Goal: Task Accomplishment & Management: Use online tool/utility

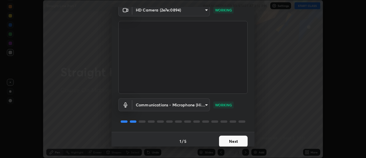
scroll to position [30, 0]
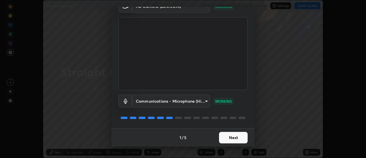
click at [236, 135] on button "Next" at bounding box center [233, 137] width 29 height 11
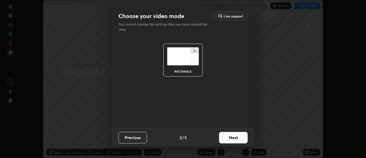
scroll to position [0, 0]
click at [238, 136] on button "Next" at bounding box center [233, 137] width 29 height 11
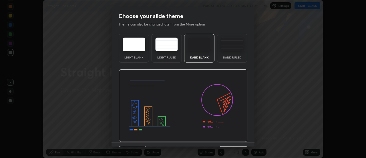
scroll to position [14, 0]
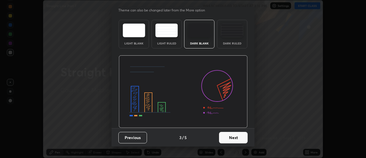
click at [237, 138] on button "Next" at bounding box center [233, 137] width 29 height 11
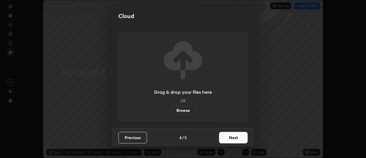
click at [236, 136] on button "Next" at bounding box center [233, 137] width 29 height 11
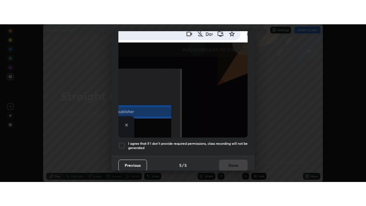
scroll to position [147, 0]
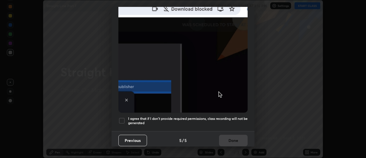
click at [122, 117] on div at bounding box center [121, 120] width 7 height 7
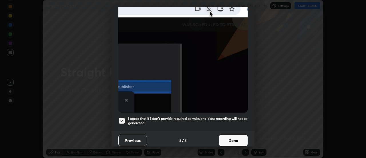
click at [235, 138] on button "Done" at bounding box center [233, 139] width 29 height 11
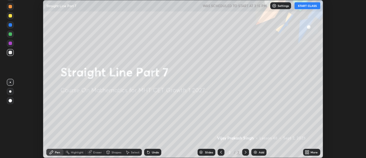
click at [306, 151] on icon at bounding box center [305, 150] width 1 height 1
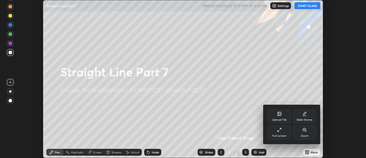
click at [280, 130] on icon at bounding box center [279, 129] width 5 height 5
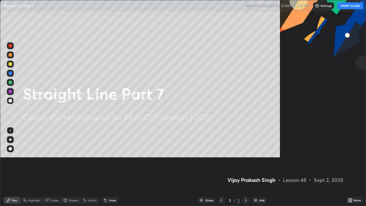
scroll to position [206, 366]
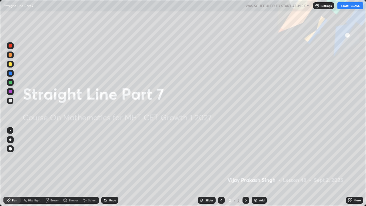
click at [257, 157] on div "Add" at bounding box center [259, 200] width 15 height 7
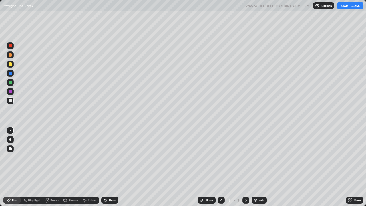
click at [347, 6] on button "START CLASS" at bounding box center [350, 5] width 26 height 7
click at [69, 157] on div "Shapes" at bounding box center [74, 200] width 10 height 3
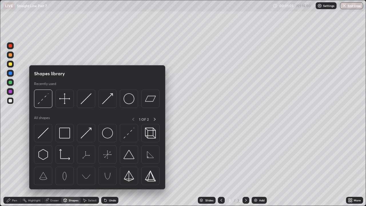
click at [52, 157] on div "Eraser" at bounding box center [54, 200] width 9 height 3
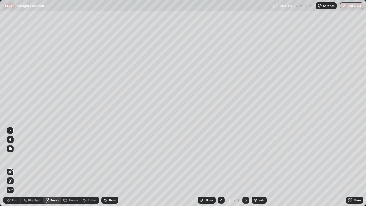
click at [15, 157] on div "Pen" at bounding box center [14, 200] width 5 height 3
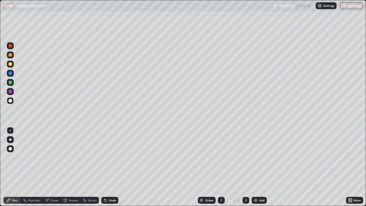
click at [257, 157] on img at bounding box center [255, 200] width 5 height 5
click at [224, 157] on div at bounding box center [221, 200] width 7 height 7
click at [245, 157] on icon at bounding box center [246, 200] width 5 height 5
click at [254, 157] on img at bounding box center [255, 200] width 5 height 5
click at [221, 157] on icon at bounding box center [221, 200] width 5 height 5
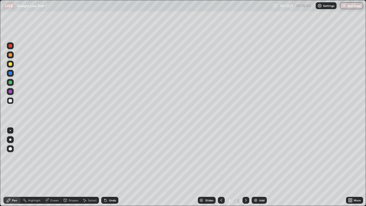
click at [248, 157] on div at bounding box center [246, 200] width 7 height 7
click at [255, 157] on img at bounding box center [255, 200] width 5 height 5
click at [218, 157] on div at bounding box center [221, 200] width 7 height 7
click at [245, 157] on icon at bounding box center [246, 200] width 5 height 5
click at [255, 157] on img at bounding box center [255, 200] width 5 height 5
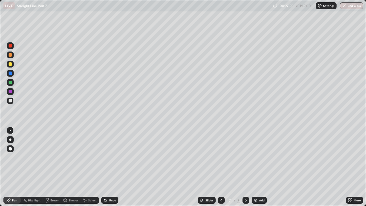
click at [255, 157] on img at bounding box center [255, 200] width 5 height 5
click at [56, 157] on div "Eraser" at bounding box center [54, 200] width 9 height 3
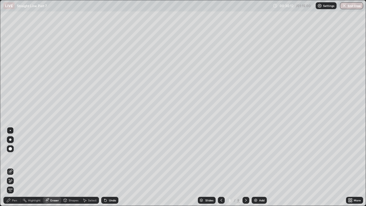
click at [17, 157] on div "Pen" at bounding box center [14, 200] width 5 height 3
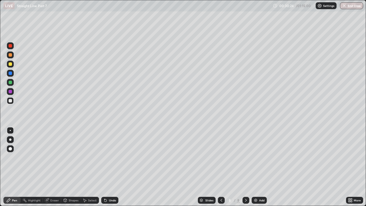
click at [49, 157] on div "Eraser" at bounding box center [52, 200] width 18 height 7
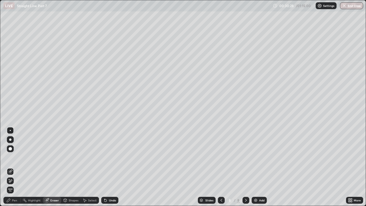
click at [14, 157] on div "Pen" at bounding box center [14, 200] width 5 height 3
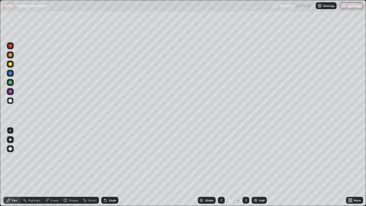
click at [253, 157] on img at bounding box center [255, 200] width 5 height 5
click at [56, 157] on div "Eraser" at bounding box center [54, 200] width 9 height 3
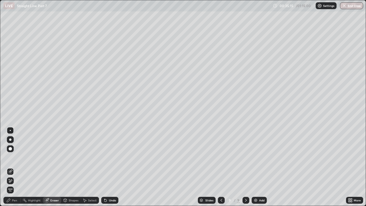
click at [13, 157] on div "Pen" at bounding box center [14, 200] width 5 height 3
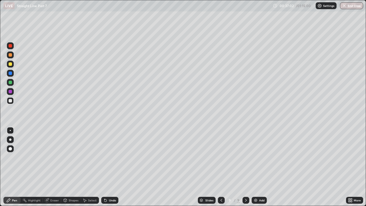
click at [34, 157] on div "Highlight" at bounding box center [34, 200] width 13 height 3
click at [51, 157] on div "Eraser" at bounding box center [54, 200] width 9 height 3
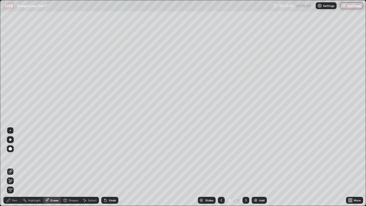
click at [14, 157] on div "Pen" at bounding box center [14, 200] width 5 height 3
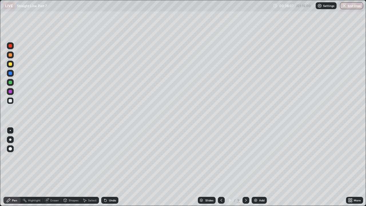
click at [220, 157] on icon at bounding box center [221, 200] width 2 height 3
click at [247, 157] on icon at bounding box center [246, 200] width 5 height 5
click at [254, 157] on img at bounding box center [255, 200] width 5 height 5
click at [49, 157] on div "Eraser" at bounding box center [52, 200] width 18 height 7
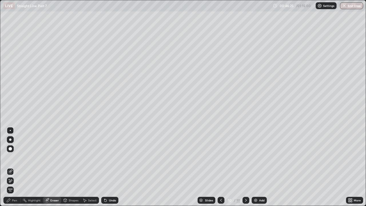
click at [15, 157] on div "Pen" at bounding box center [14, 200] width 5 height 3
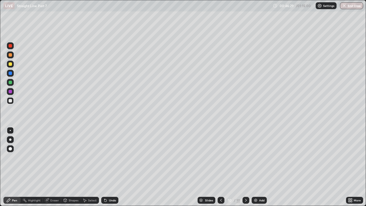
click at [37, 157] on div "Highlight" at bounding box center [34, 200] width 13 height 3
click at [52, 157] on div "Eraser" at bounding box center [54, 200] width 9 height 3
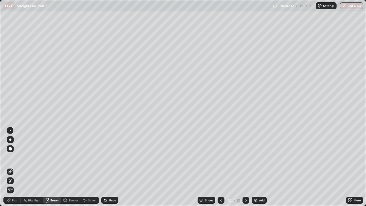
click at [15, 157] on div "Pen" at bounding box center [14, 200] width 5 height 3
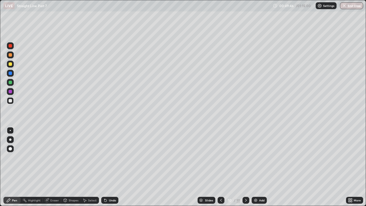
click at [49, 157] on icon at bounding box center [47, 200] width 5 height 5
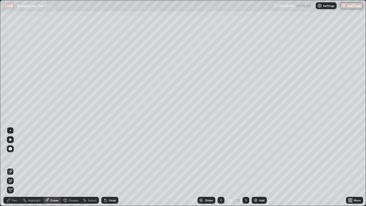
click at [15, 157] on div "Pen" at bounding box center [14, 200] width 5 height 3
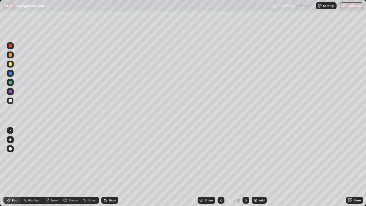
click at [245, 157] on div at bounding box center [246, 200] width 7 height 7
click at [255, 157] on img at bounding box center [255, 200] width 5 height 5
click at [50, 157] on div "Eraser" at bounding box center [54, 200] width 9 height 3
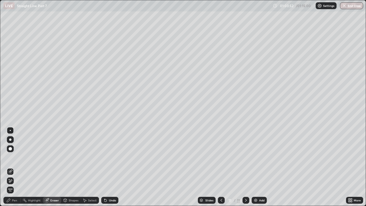
click at [45, 157] on div "Eraser" at bounding box center [52, 200] width 18 height 7
click at [19, 157] on div "Pen" at bounding box center [11, 200] width 17 height 7
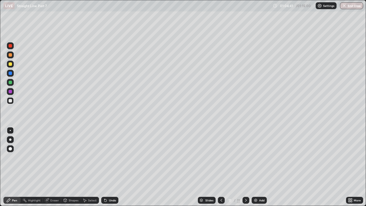
click at [345, 7] on img "button" at bounding box center [344, 5] width 5 height 5
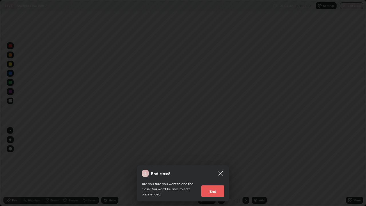
click at [214, 157] on button "End" at bounding box center [212, 190] width 23 height 11
